Goal: Check status: Check status

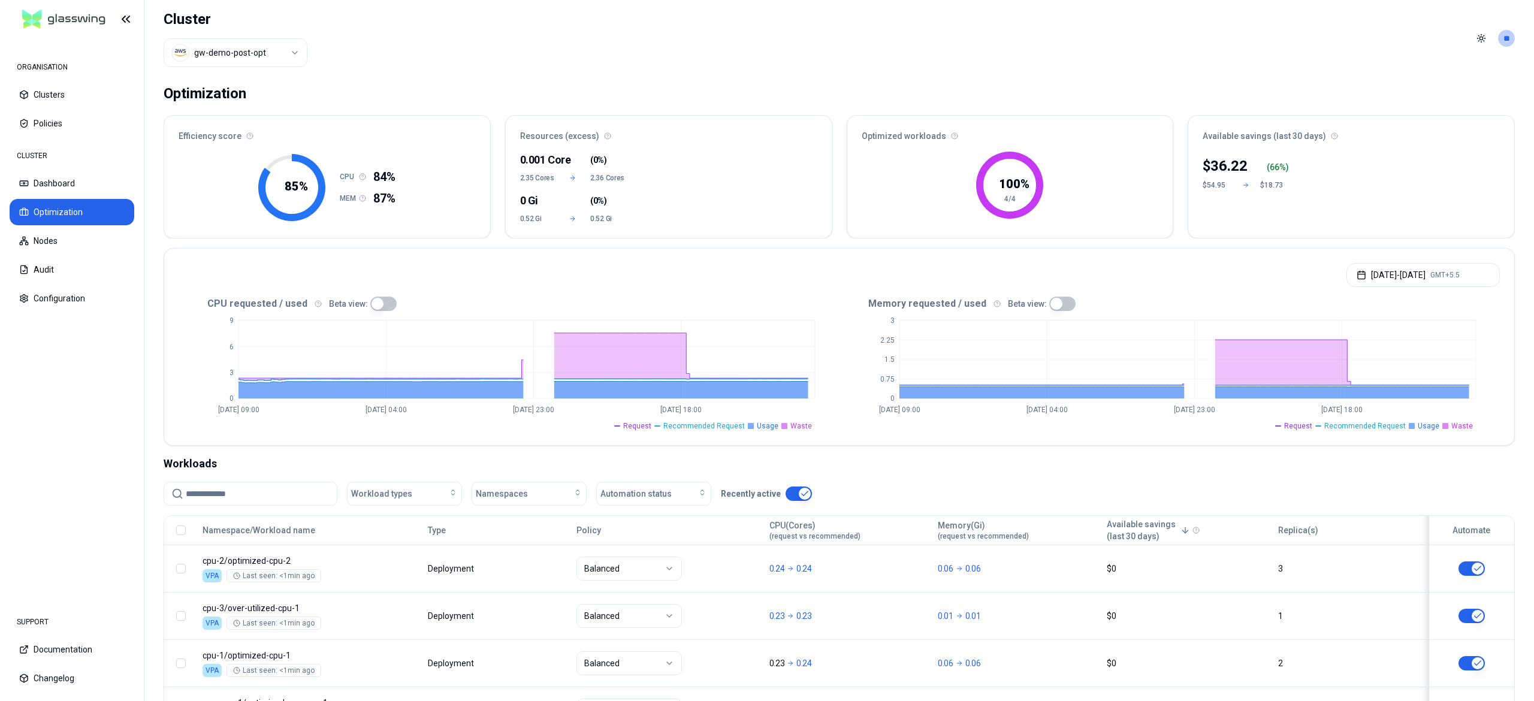
scroll to position [108, 0]
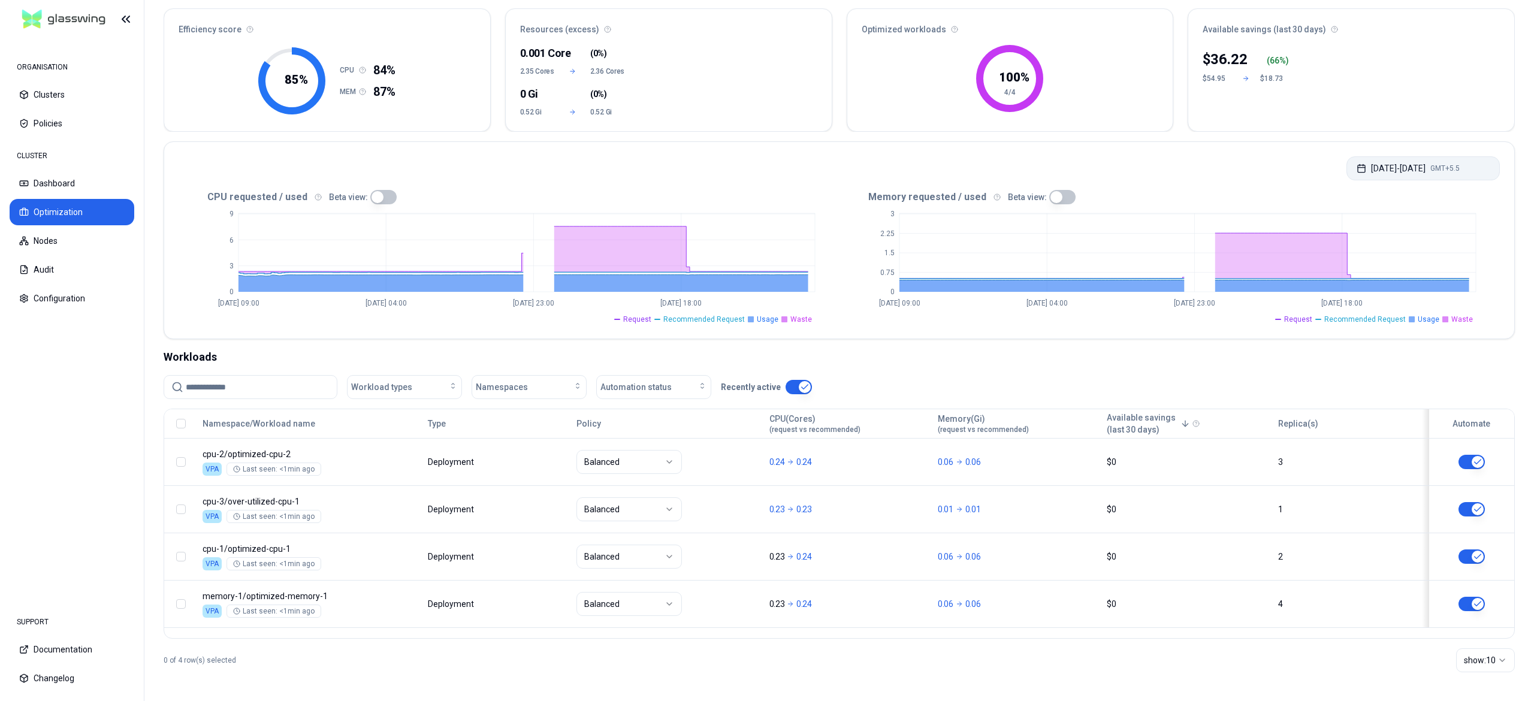
click at [1393, 167] on button "[DATE] - [DATE] GMT+5.5" at bounding box center [1423, 168] width 153 height 24
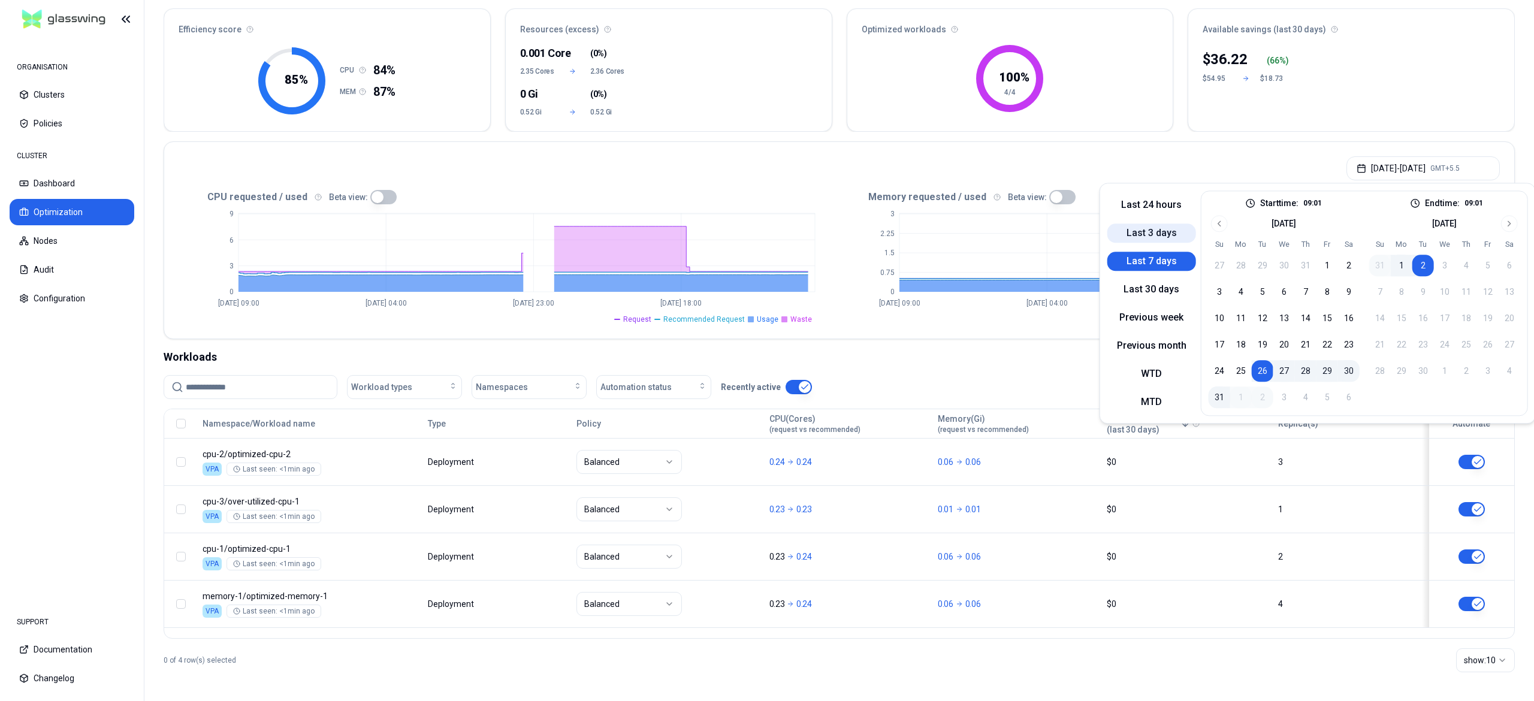
click at [1167, 234] on button "Last 3 days" at bounding box center [1152, 233] width 89 height 19
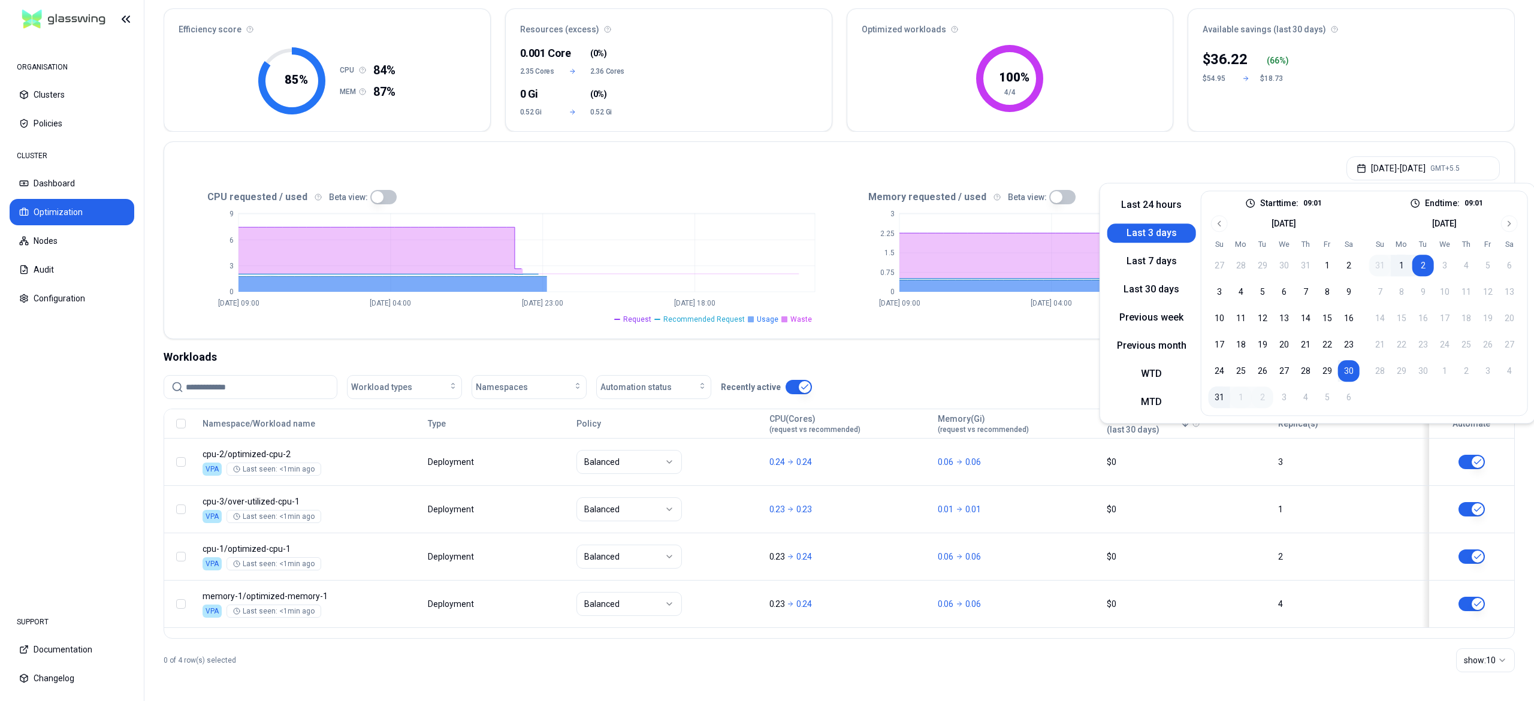
click at [96, 386] on nav "ORGANISATION Clusters Policies CLUSTER Dashboard Optimization Nodes Audit Confi…" at bounding box center [72, 319] width 144 height 562
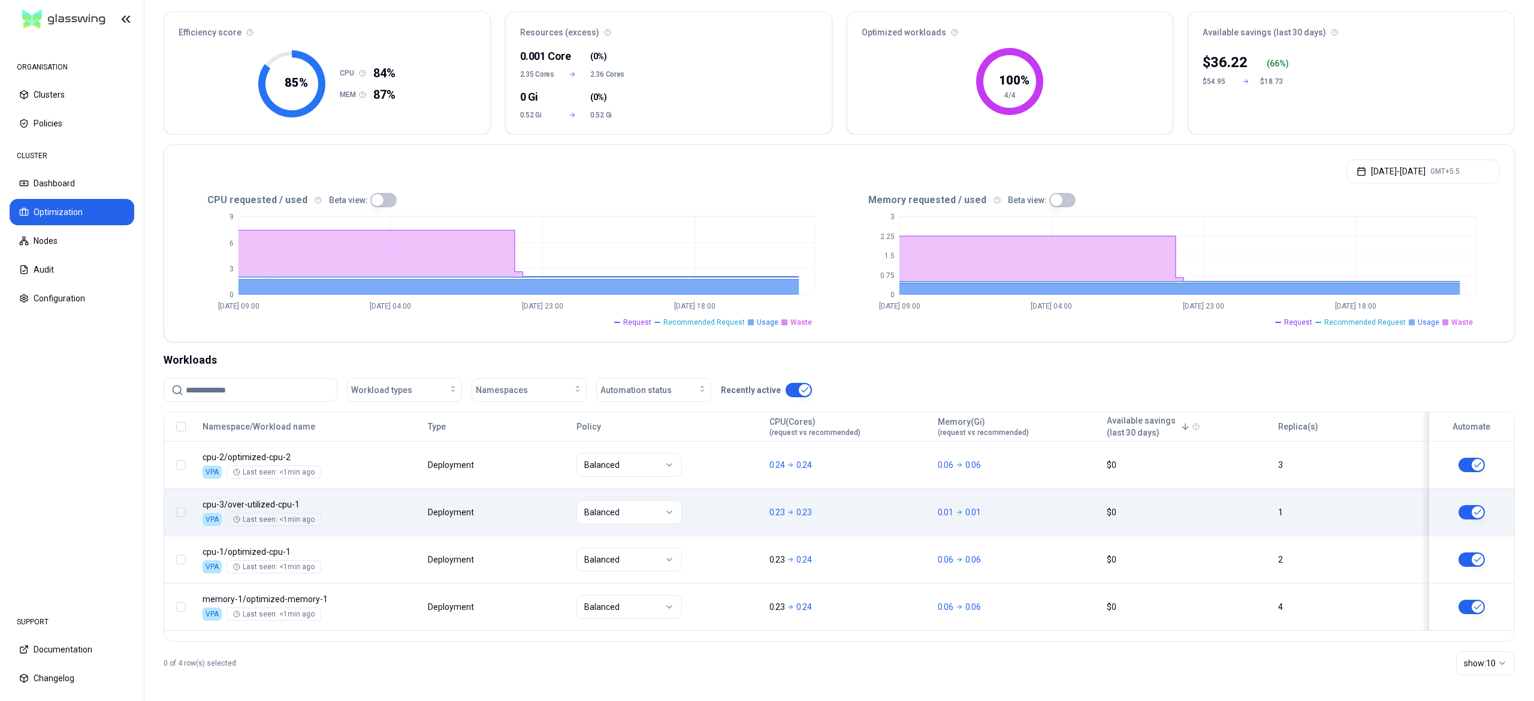
scroll to position [108, 0]
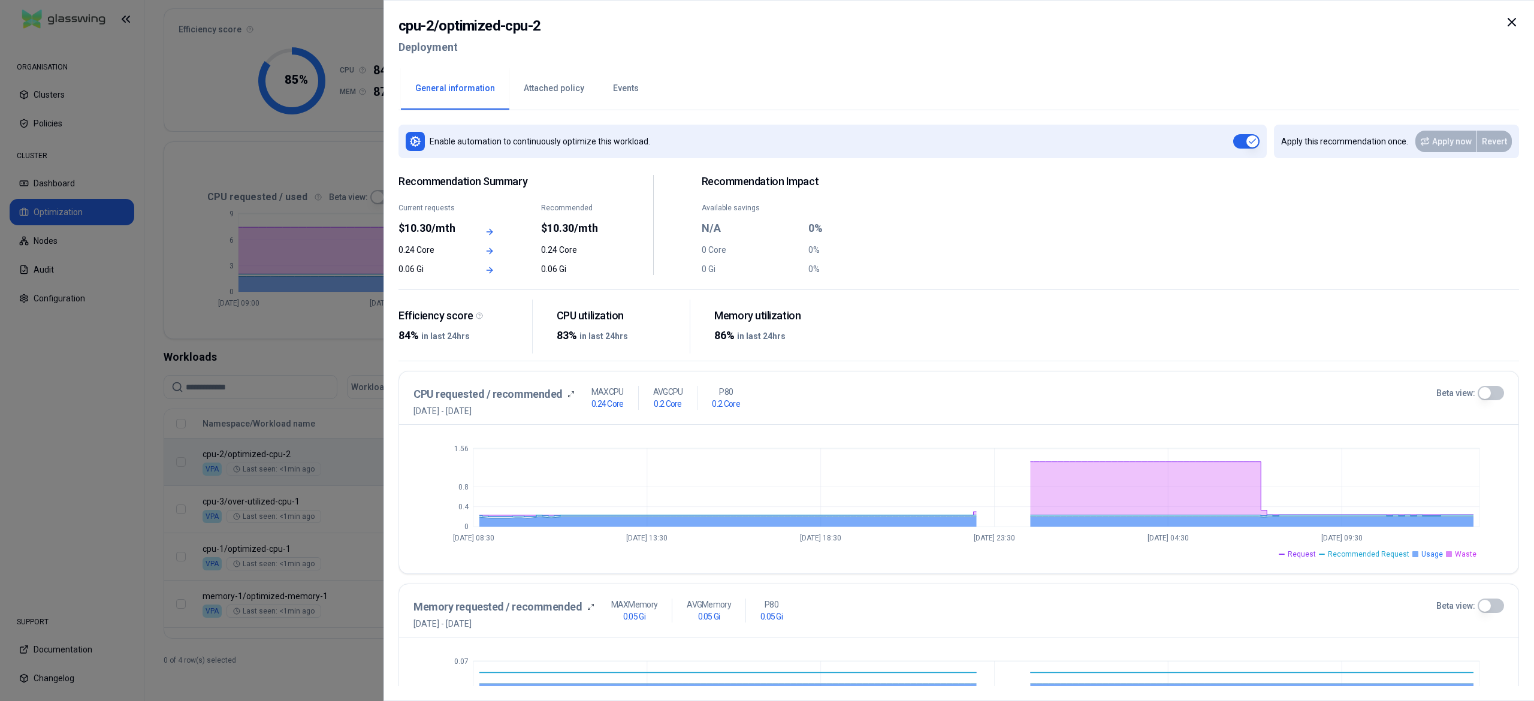
click at [1499, 394] on button "Beta view:" at bounding box center [1491, 393] width 26 height 14
click at [1482, 398] on button "Beta view:" at bounding box center [1491, 393] width 26 height 14
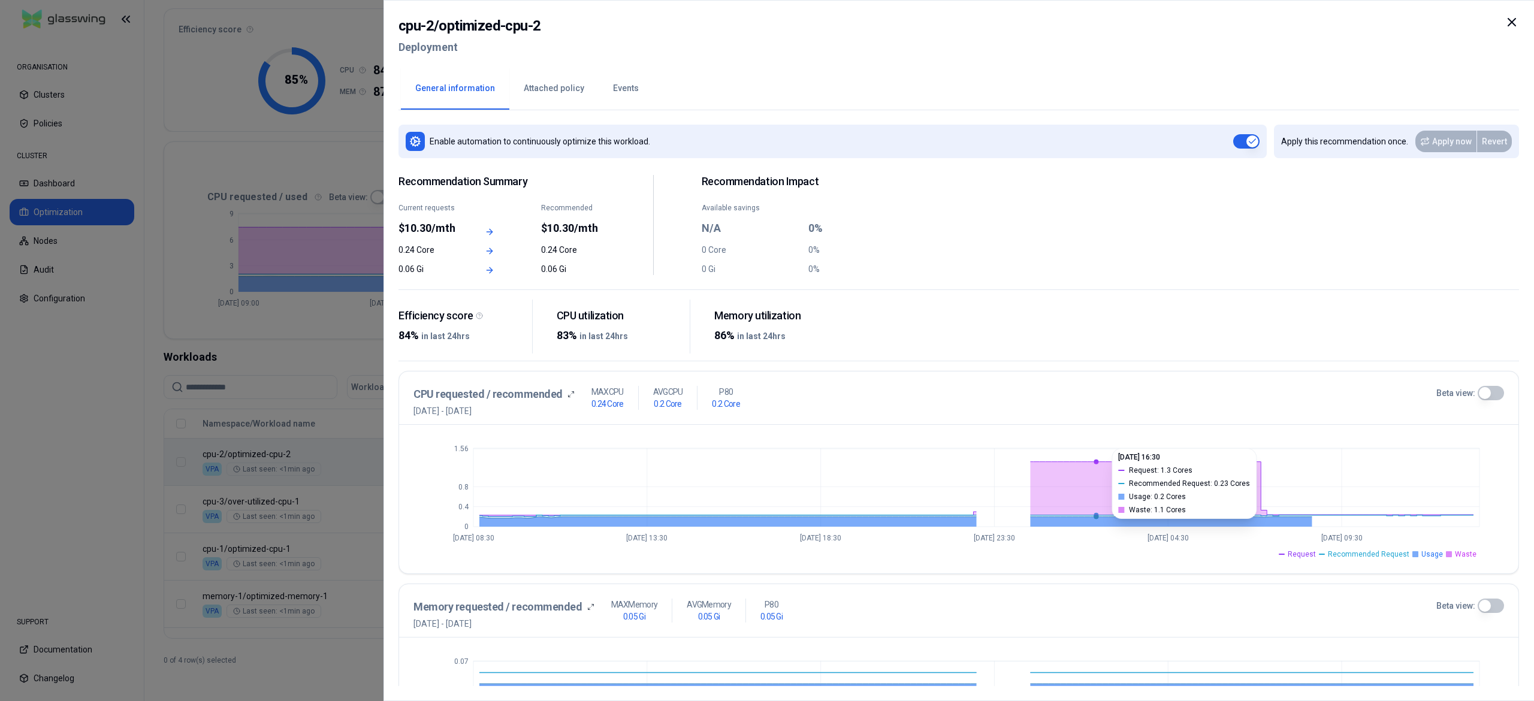
scroll to position [102, 0]
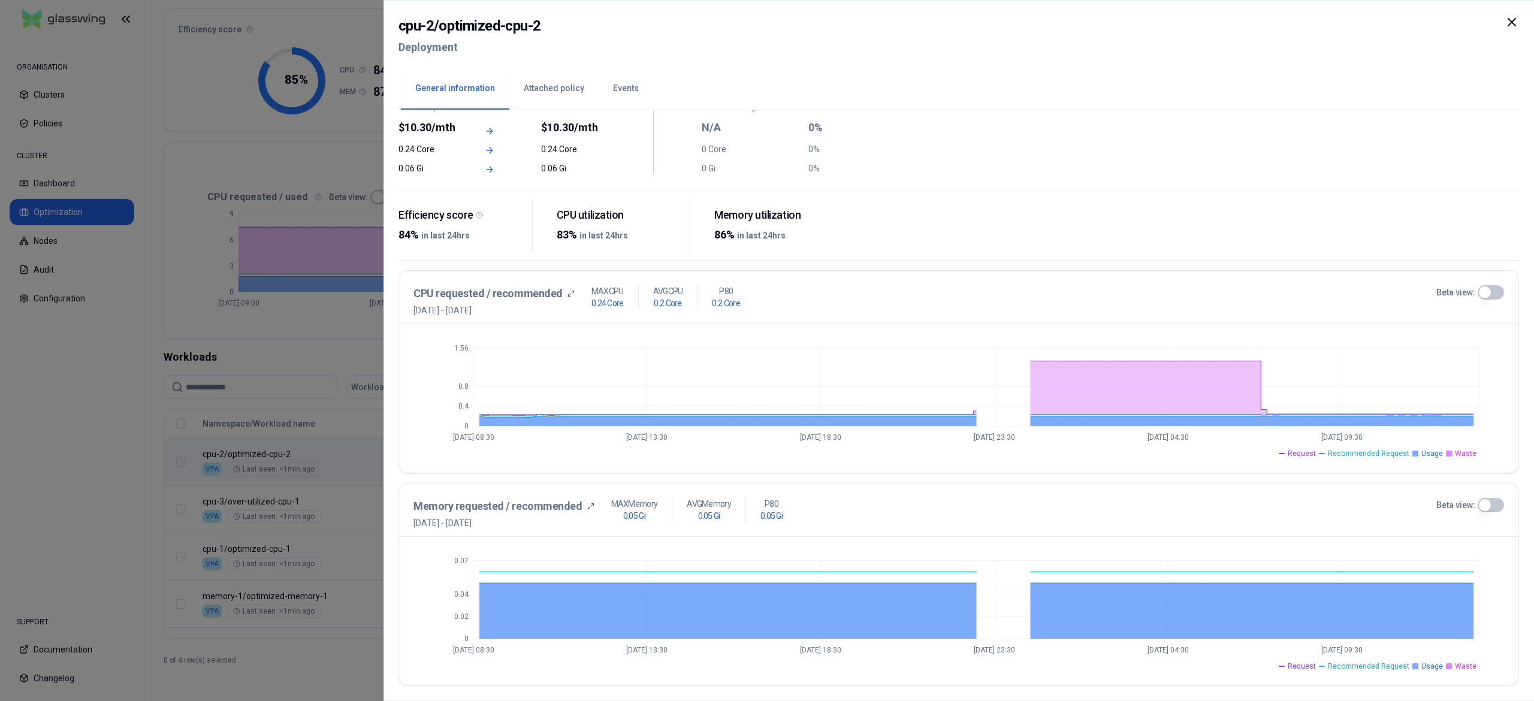
click at [1511, 18] on icon at bounding box center [1512, 22] width 14 height 14
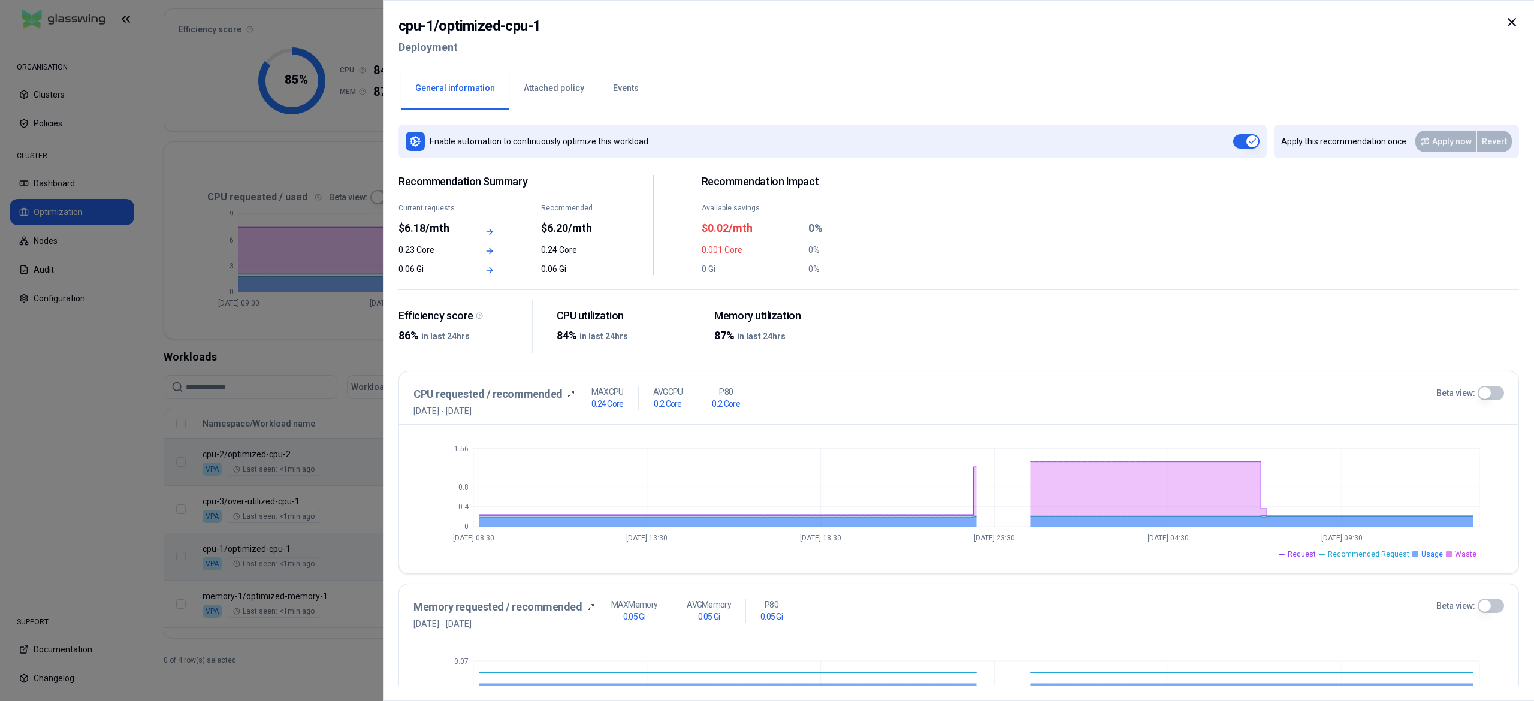
scroll to position [102, 0]
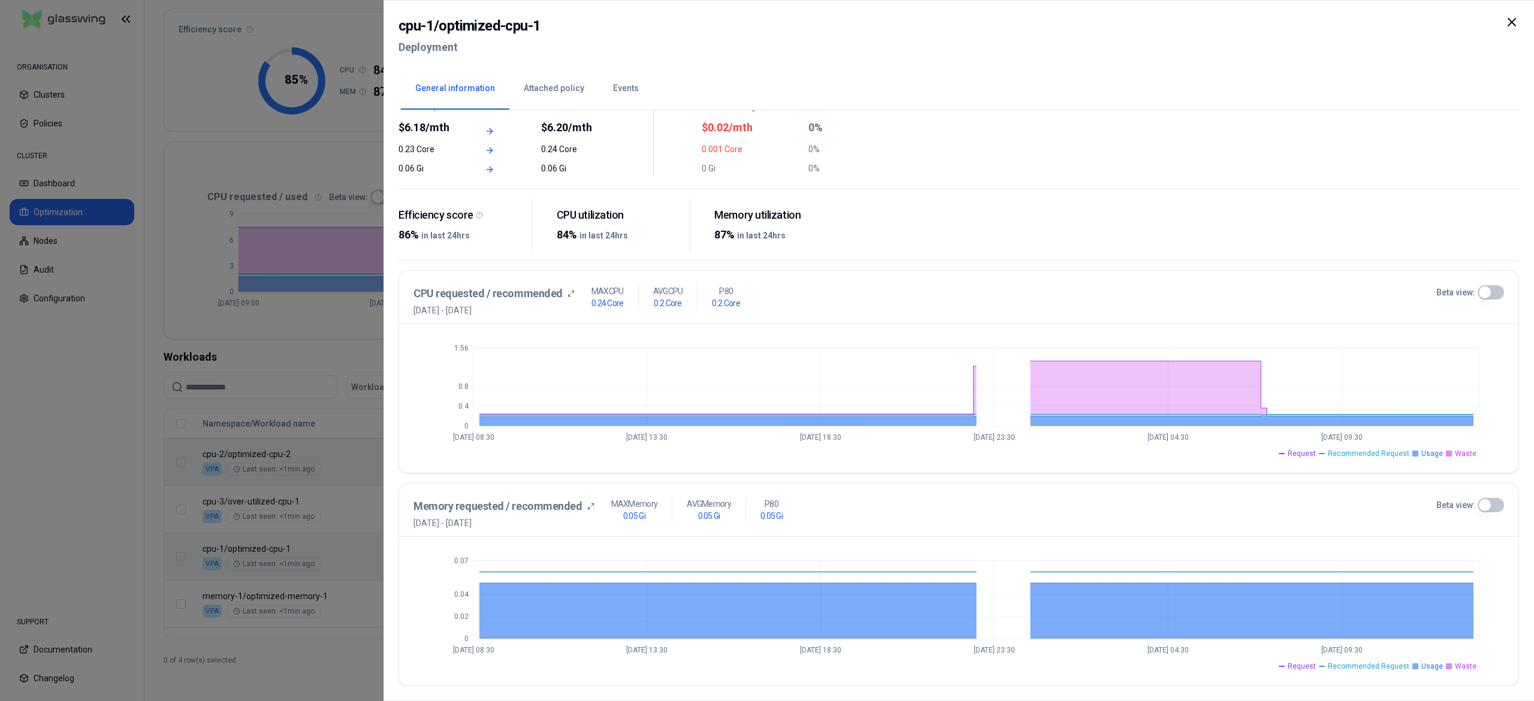
click at [1511, 23] on icon at bounding box center [1511, 22] width 7 height 7
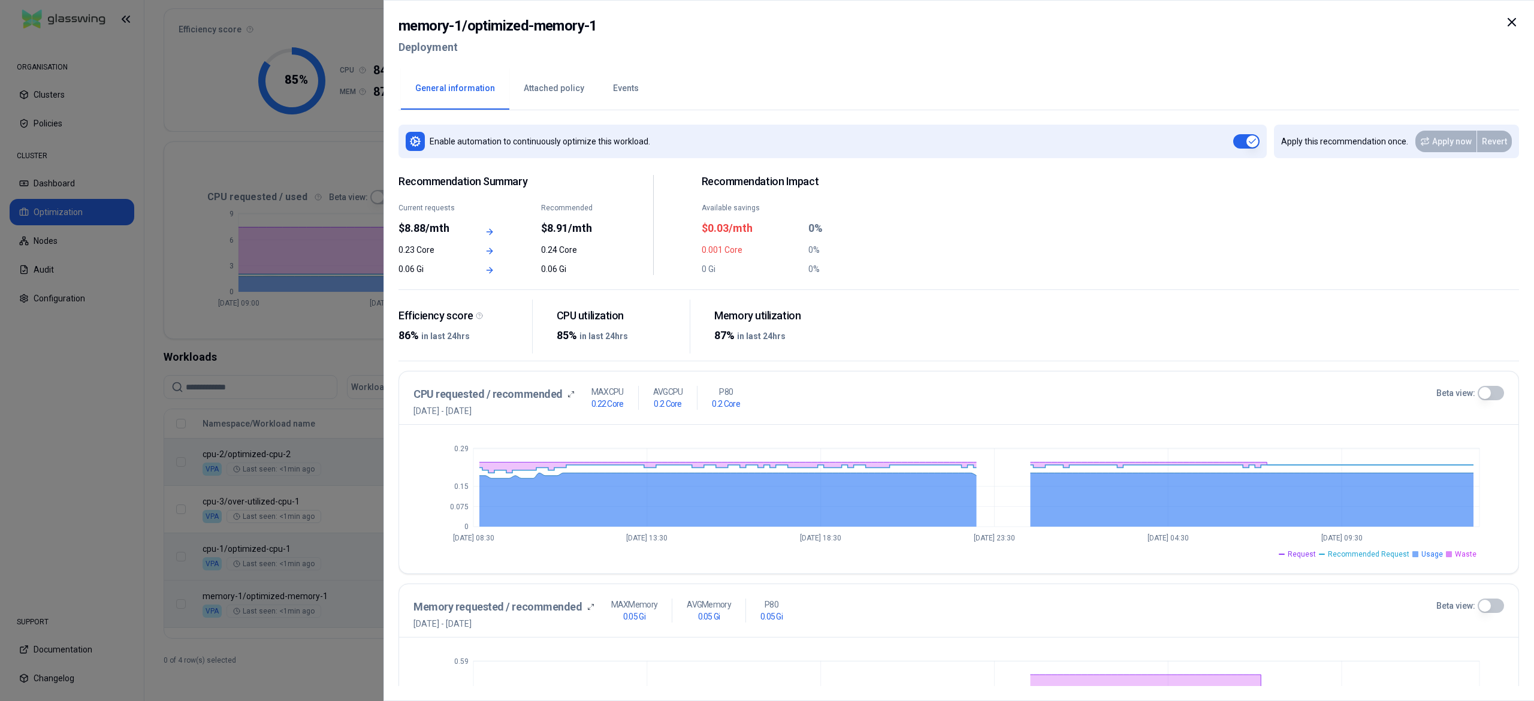
scroll to position [102, 0]
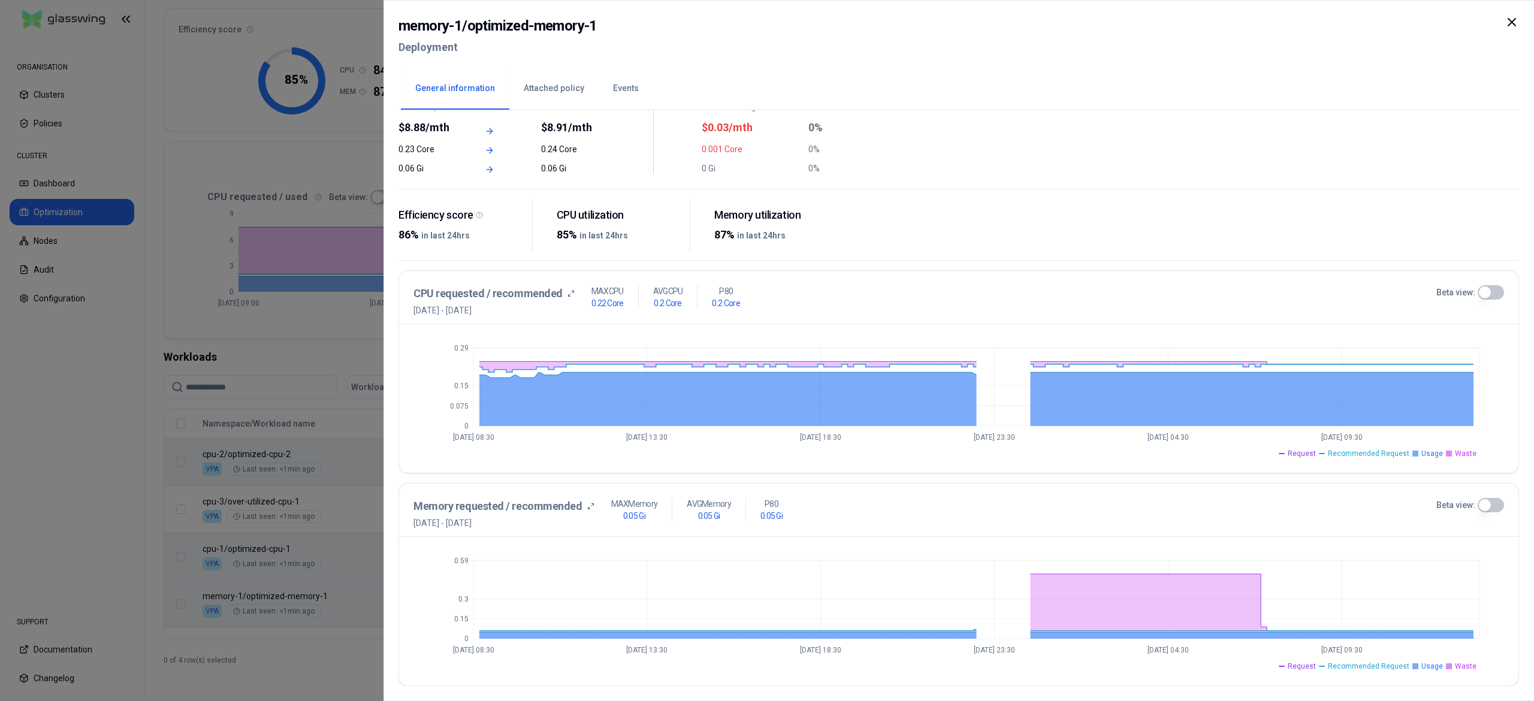
click at [1513, 28] on icon at bounding box center [1512, 22] width 14 height 14
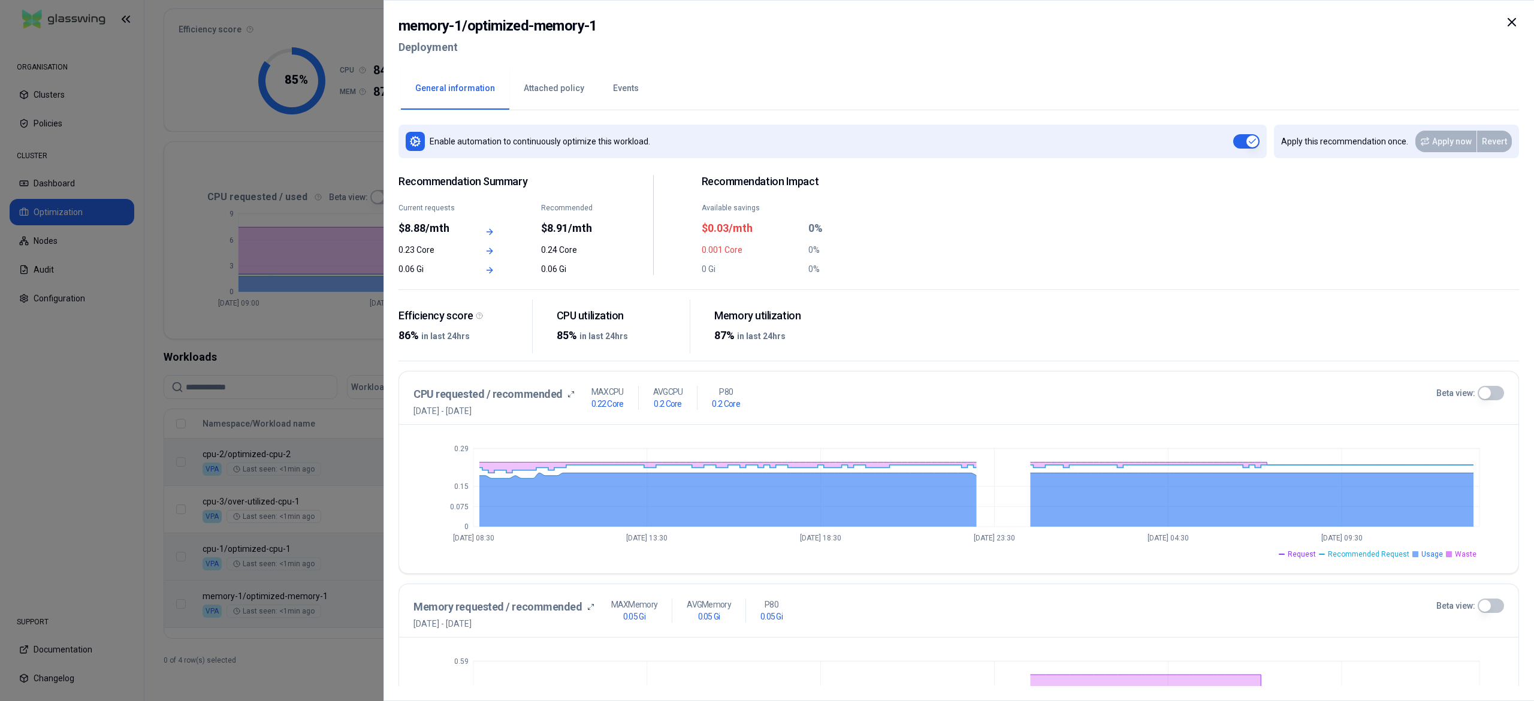
click at [340, 610] on div at bounding box center [767, 350] width 1534 height 701
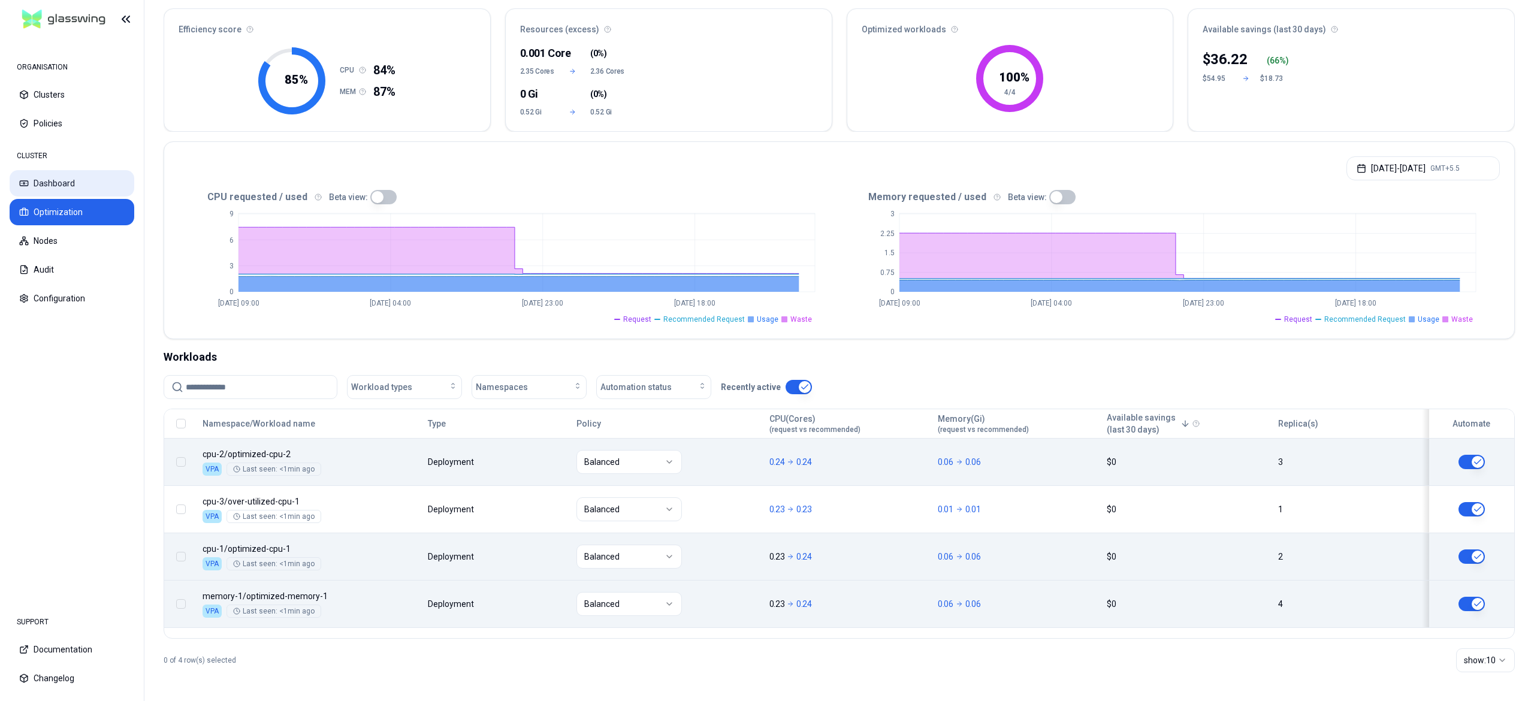
click at [98, 179] on button "Dashboard" at bounding box center [72, 183] width 125 height 26
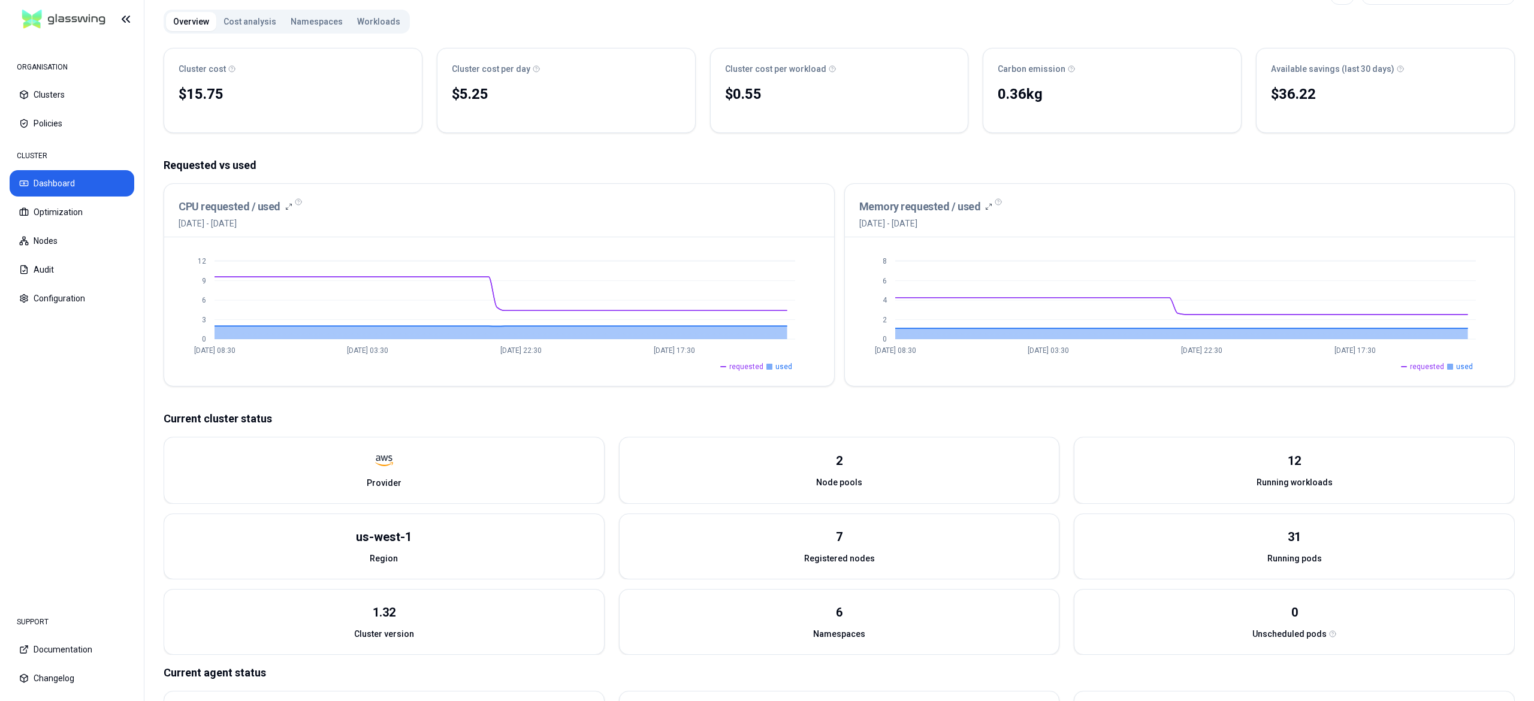
scroll to position [120, 0]
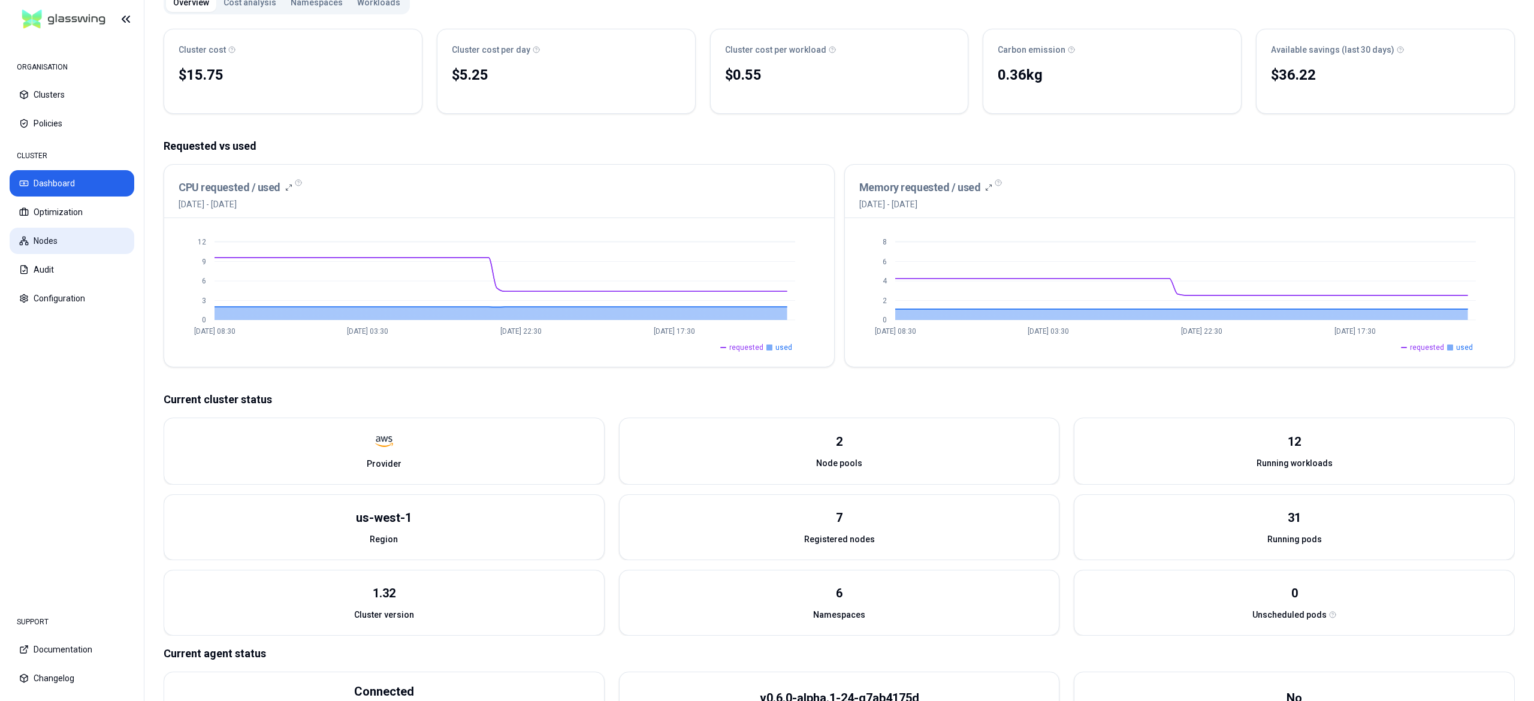
click at [63, 240] on button "Nodes" at bounding box center [72, 241] width 125 height 26
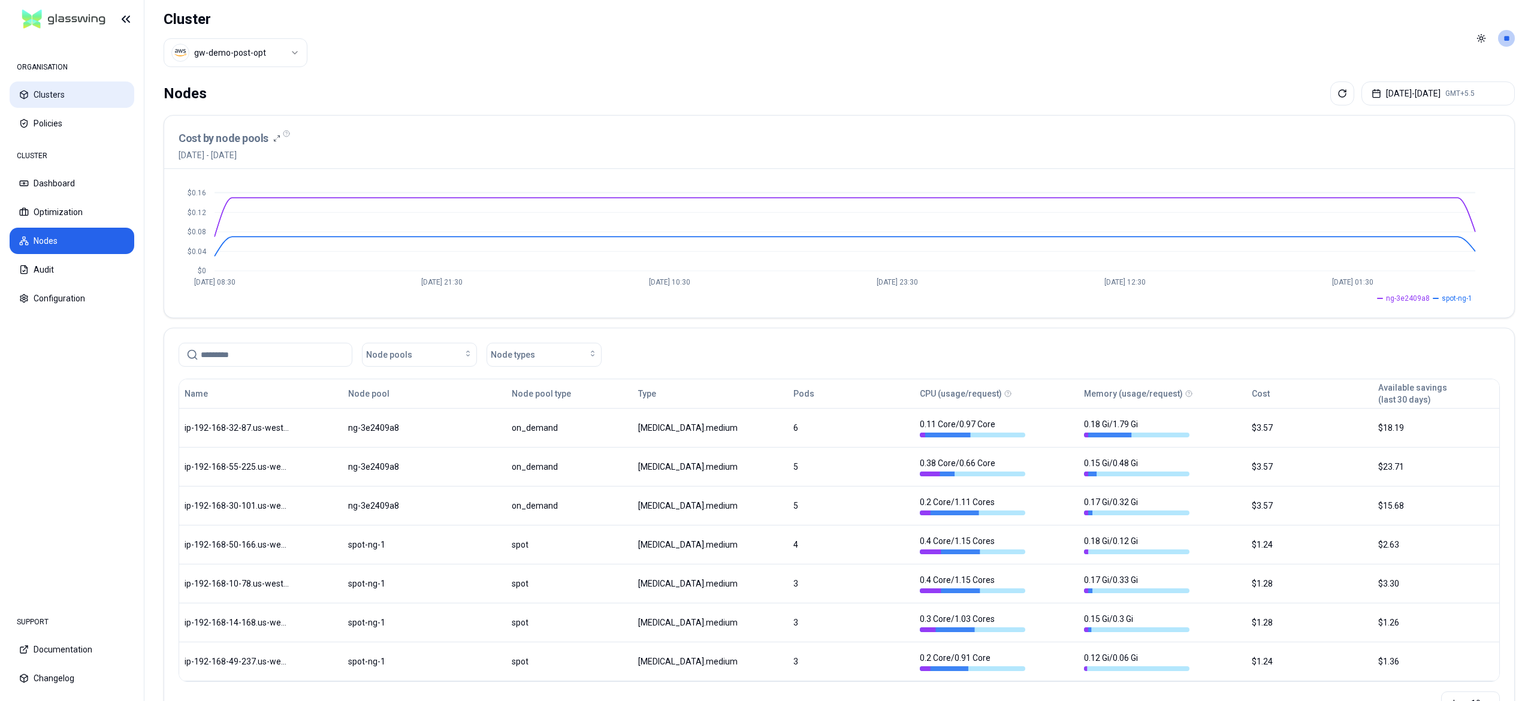
click at [82, 95] on button "Clusters" at bounding box center [72, 95] width 125 height 26
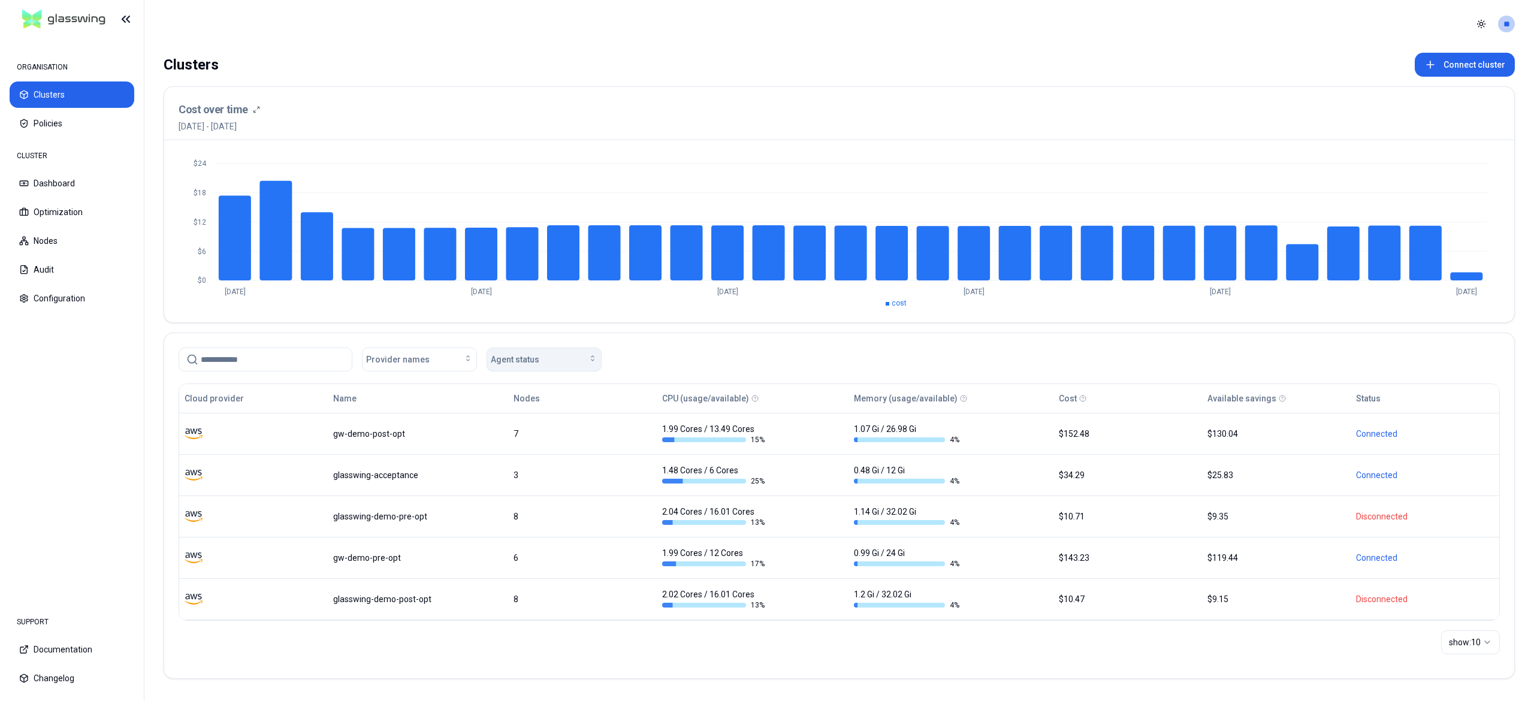
click at [514, 361] on span "Agent status" at bounding box center [515, 360] width 49 height 12
drag, startPoint x: 532, startPoint y: 391, endPoint x: 502, endPoint y: 391, distance: 30.0
click at [531, 391] on span "Connected" at bounding box center [515, 387] width 41 height 12
